Goal: Book appointment/travel/reservation

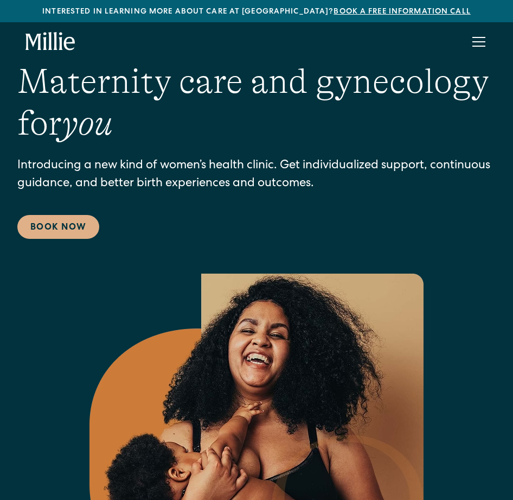
click at [513, 129] on html "Interested in learning more about care at [GEOGRAPHIC_DATA]? Book a free inform…" at bounding box center [256, 250] width 513 height 500
drag, startPoint x: 511, startPoint y: 112, endPoint x: 560, endPoint y: 112, distance: 49.4
click at [513, 112] on html "Interested in learning more about care at Millie? Book a free information call …" at bounding box center [256, 250] width 513 height 500
click at [511, 33] on div "Services Maternity Gynecology Classes & Other Support Locations Berkeley South …" at bounding box center [256, 41] width 513 height 39
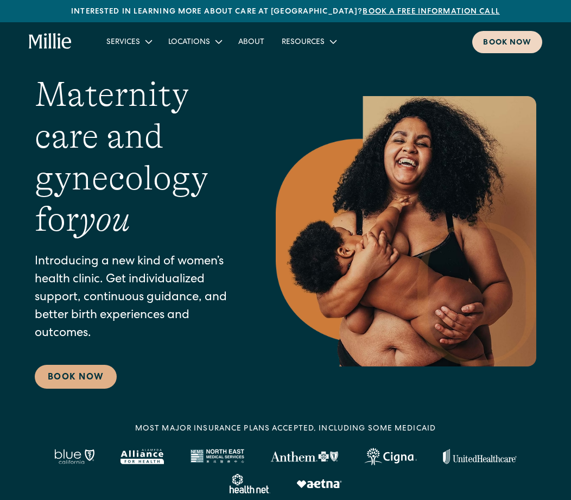
click at [513, 36] on link "Book now" at bounding box center [507, 42] width 70 height 22
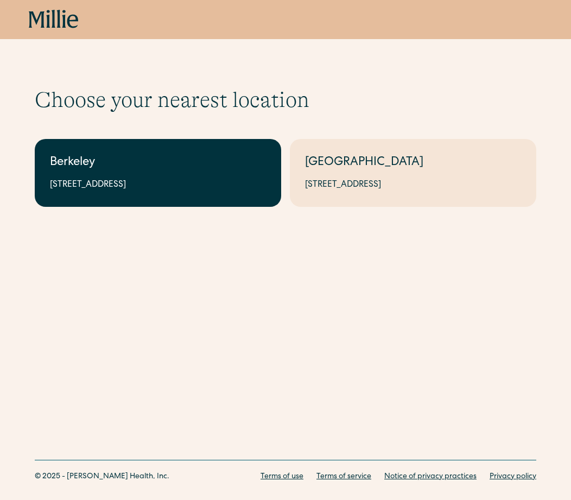
click at [230, 164] on div "Berkeley" at bounding box center [158, 163] width 216 height 18
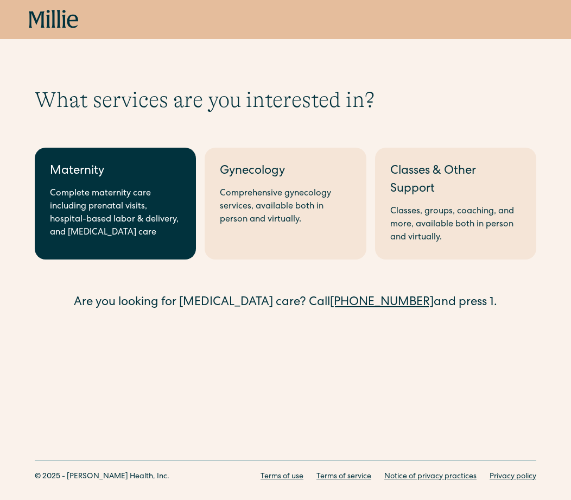
click at [142, 211] on div "Complete maternity care including prenatal visits, hospital-based labor & deliv…" at bounding box center [115, 213] width 131 height 52
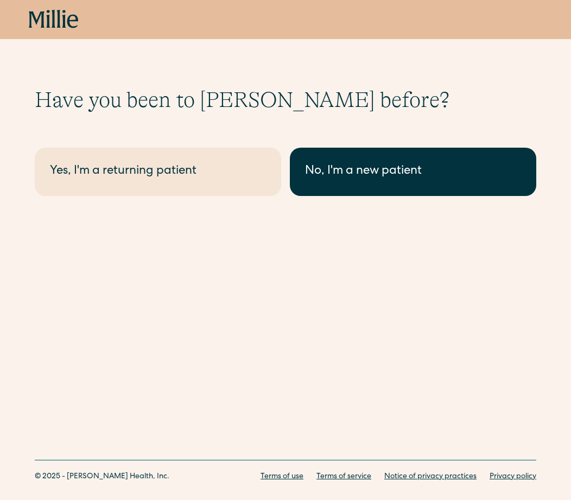
click at [306, 164] on div "No, I'm a new patient" at bounding box center [413, 172] width 216 height 18
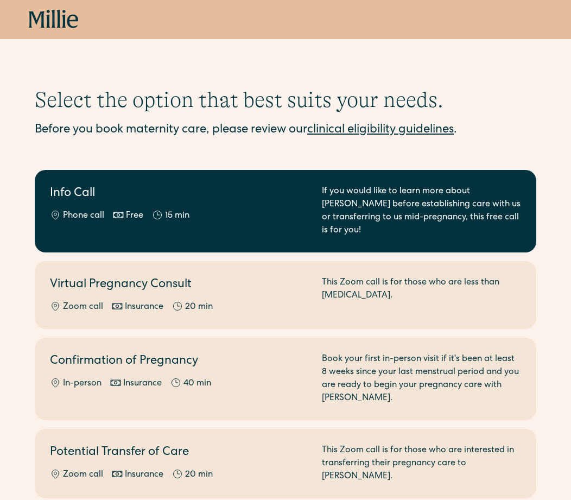
click at [245, 225] on link "Info Call Phone call Free 15 min If you would like to learn more about Millie b…" at bounding box center [285, 211] width 501 height 82
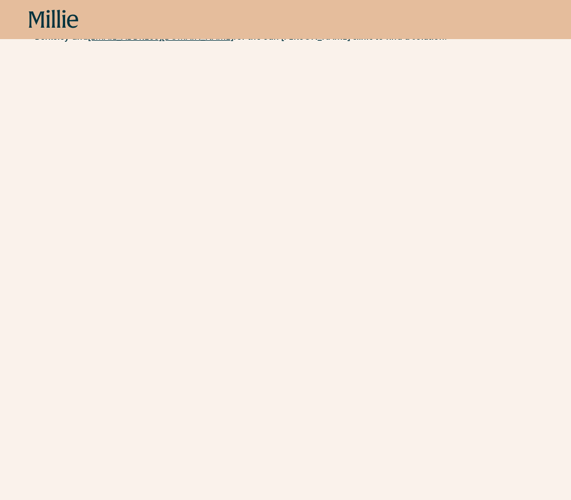
scroll to position [235, 0]
click at [56, 22] on icon at bounding box center [54, 20] width 50 height 20
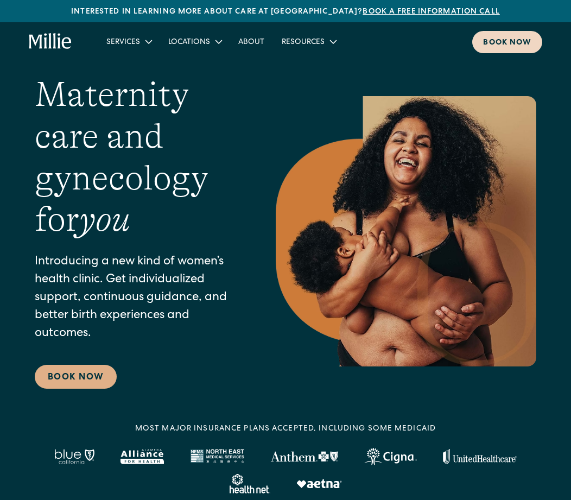
click at [475, 40] on link "Book now" at bounding box center [507, 42] width 70 height 22
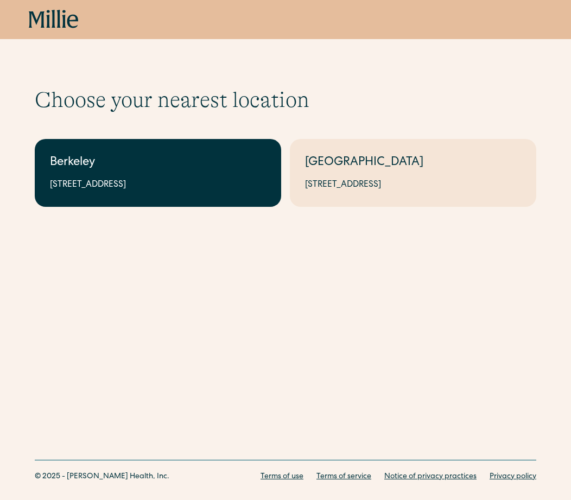
click at [230, 182] on div "[STREET_ADDRESS]" at bounding box center [158, 185] width 216 height 13
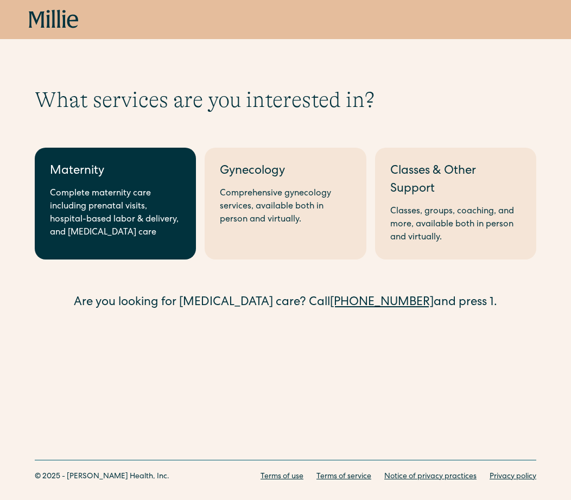
click at [147, 202] on div "Complete maternity care including prenatal visits, hospital-based labor & deliv…" at bounding box center [115, 213] width 131 height 52
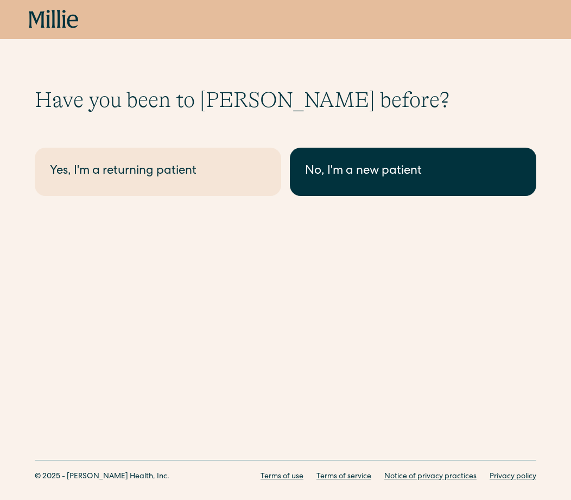
click at [329, 190] on link "No, I'm a new patient" at bounding box center [413, 172] width 246 height 48
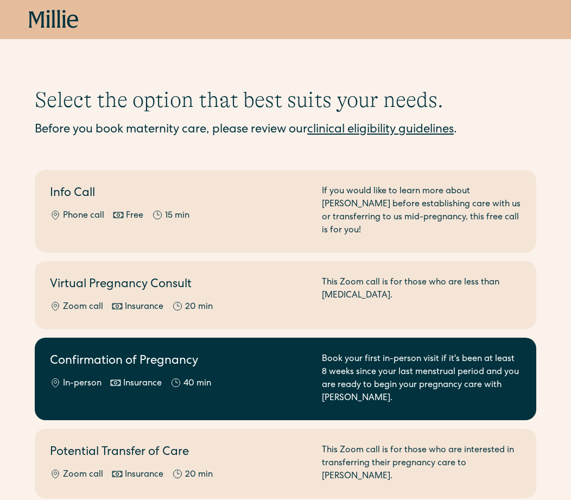
click at [282, 353] on h2 "Confirmation of Pregnancy" at bounding box center [179, 362] width 259 height 18
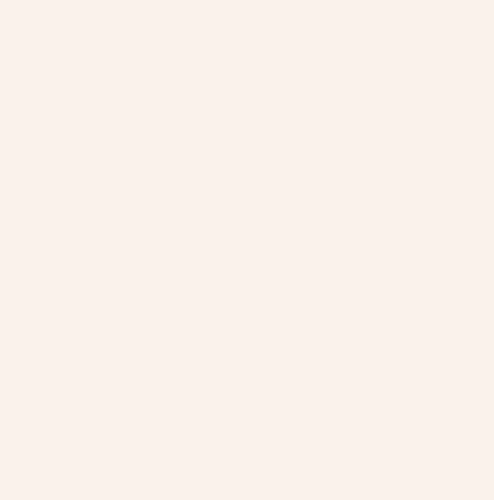
scroll to position [422, 0]
